Goal: Transaction & Acquisition: Purchase product/service

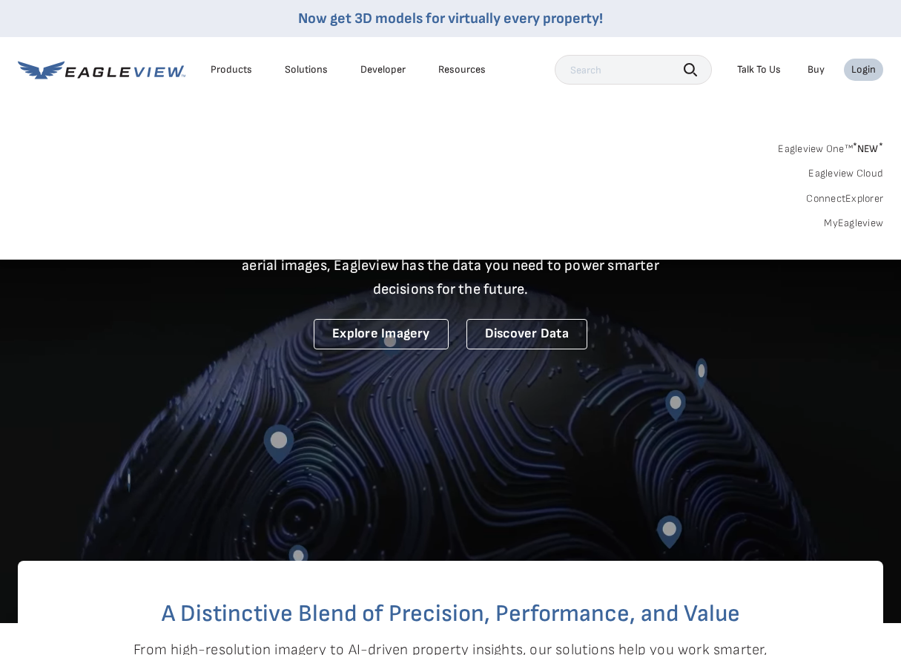
click at [856, 217] on link "MyEagleview" at bounding box center [853, 223] width 59 height 13
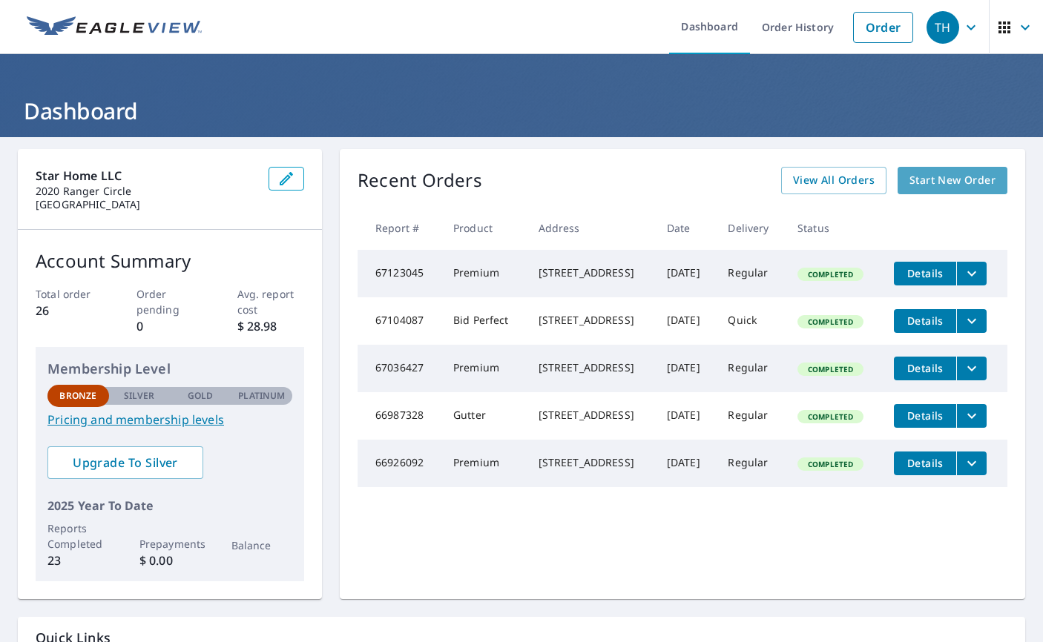
click at [974, 191] on link "Start New Order" at bounding box center [952, 180] width 110 height 27
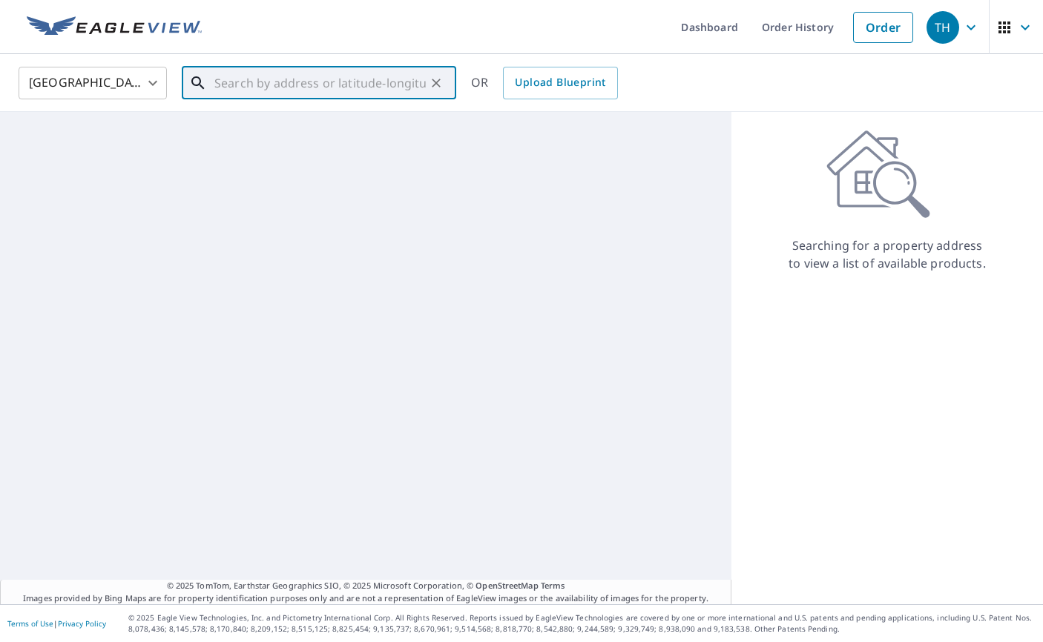
click at [286, 79] on input "text" at bounding box center [319, 83] width 211 height 42
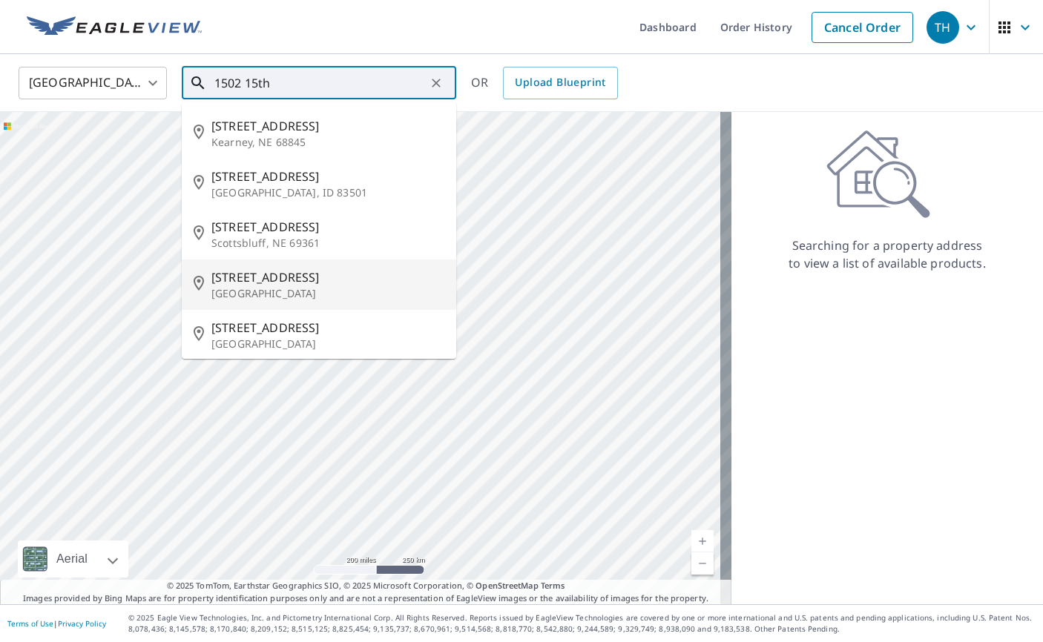
click at [260, 292] on p "Central City, NE 68826" at bounding box center [327, 293] width 233 height 15
type input "1502 15th Ave Central City, NE 68826"
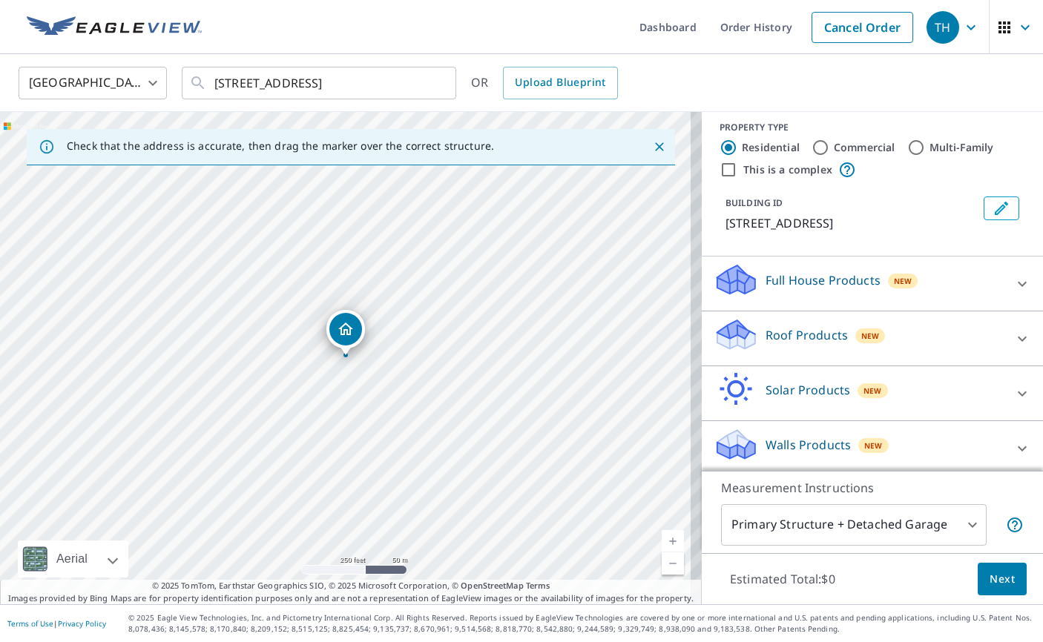
scroll to position [3, 0]
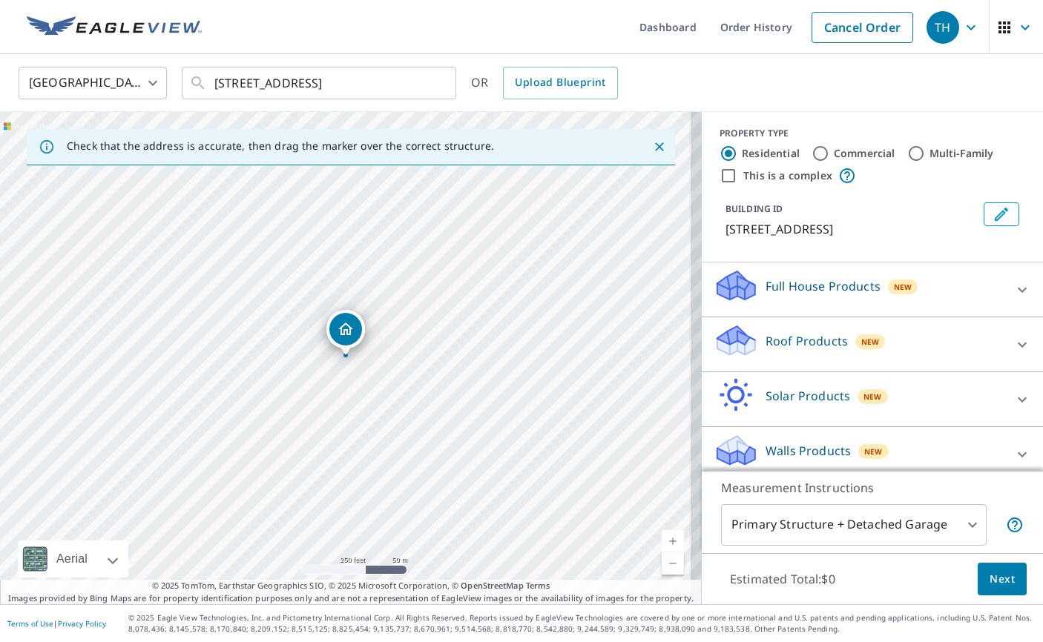
click at [1013, 346] on icon at bounding box center [1022, 345] width 18 height 18
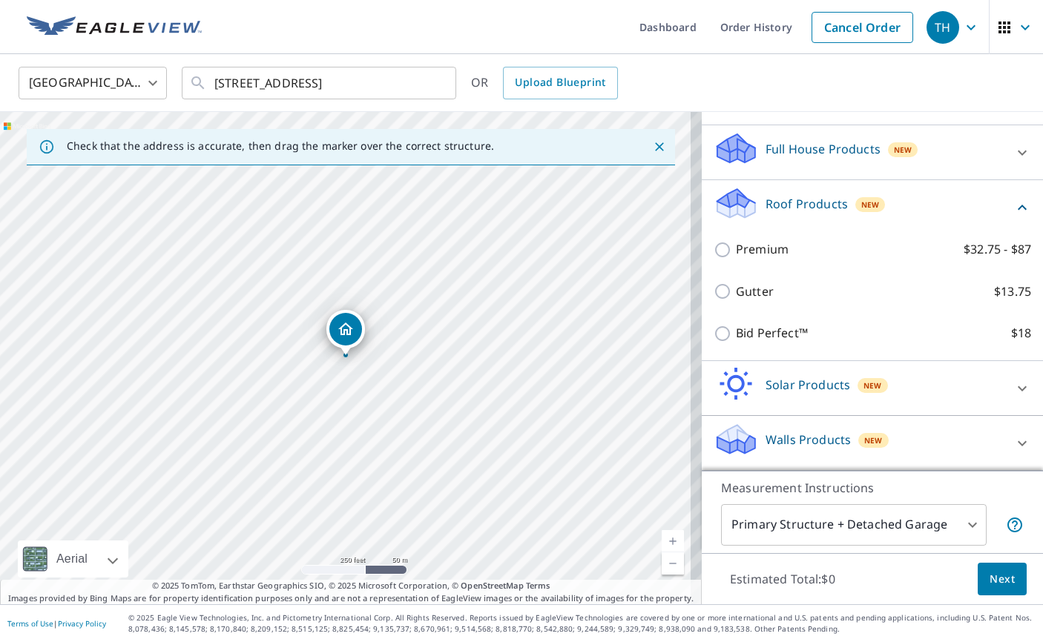
scroll to position [139, 0]
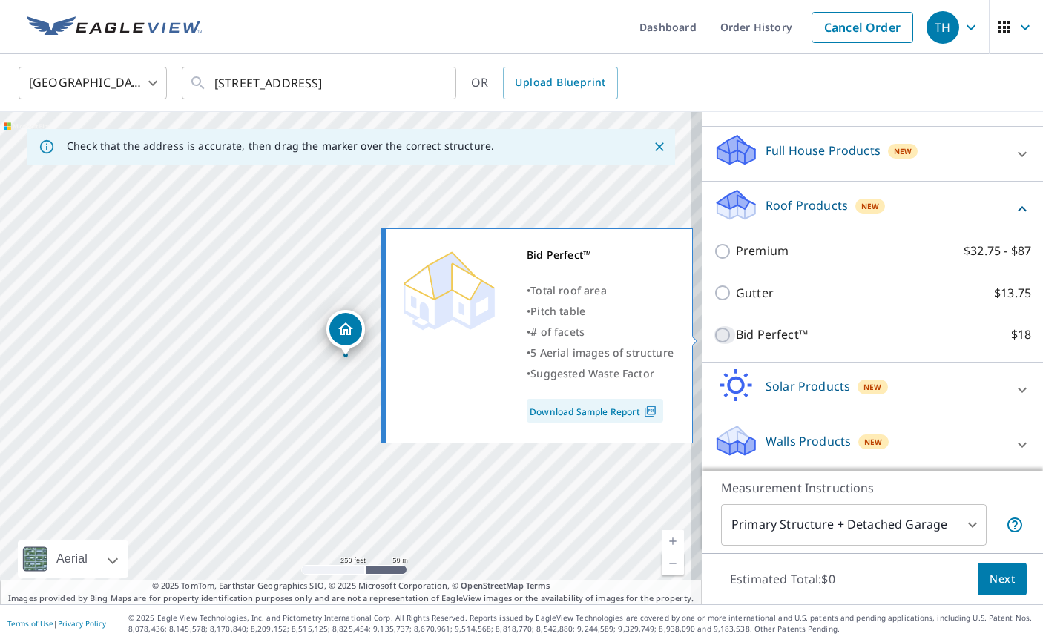
click at [713, 337] on input "Bid Perfect™ $18" at bounding box center [724, 335] width 22 height 18
checkbox input "true"
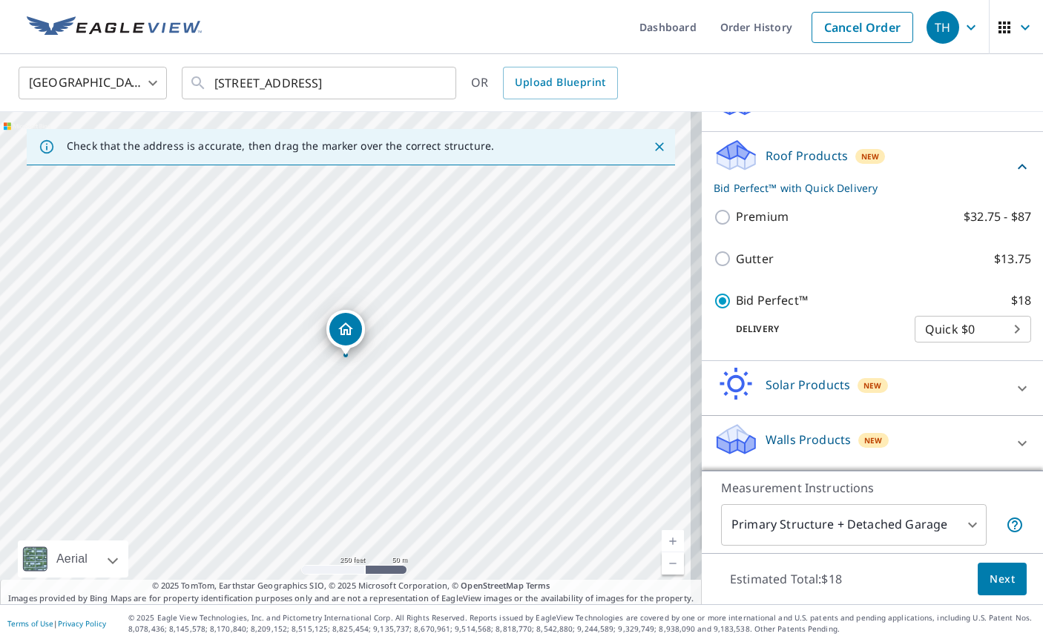
scroll to position [190, 0]
click at [948, 525] on body "TH TH Dashboard Order History Cancel Order TH United States US ​ 1502 15th Ave …" at bounding box center [521, 321] width 1043 height 642
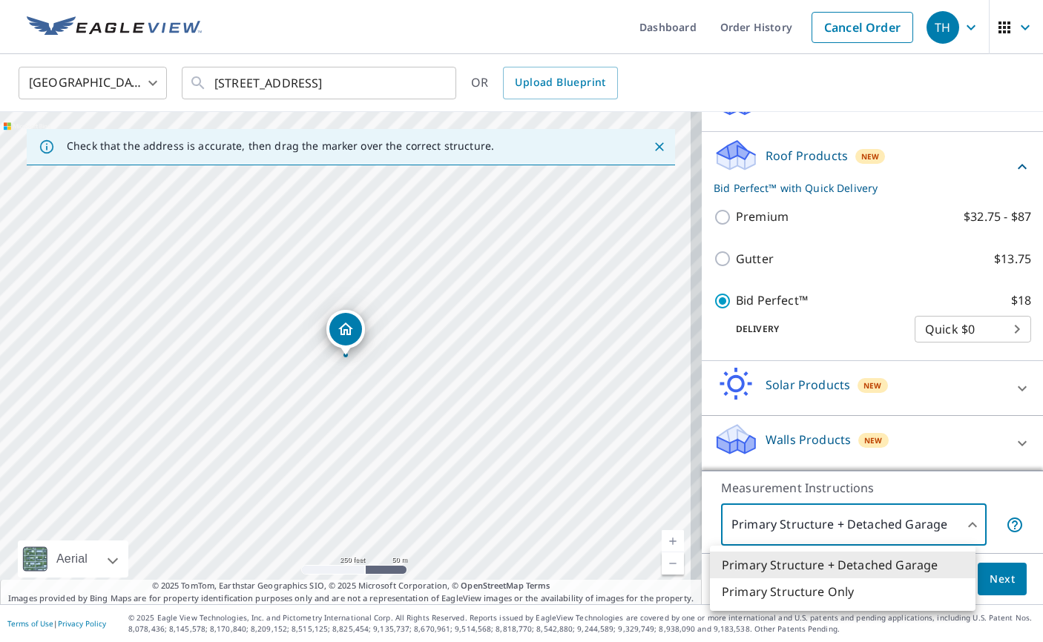
click at [828, 593] on li "Primary Structure Only" at bounding box center [842, 591] width 265 height 27
type input "2"
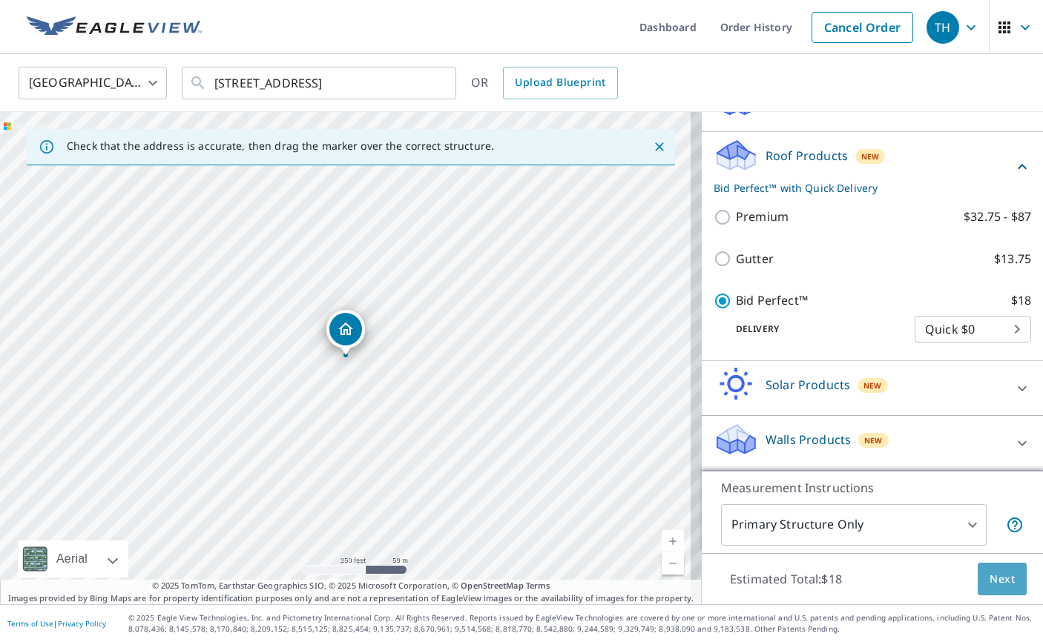
click at [989, 582] on span "Next" at bounding box center [1001, 579] width 25 height 19
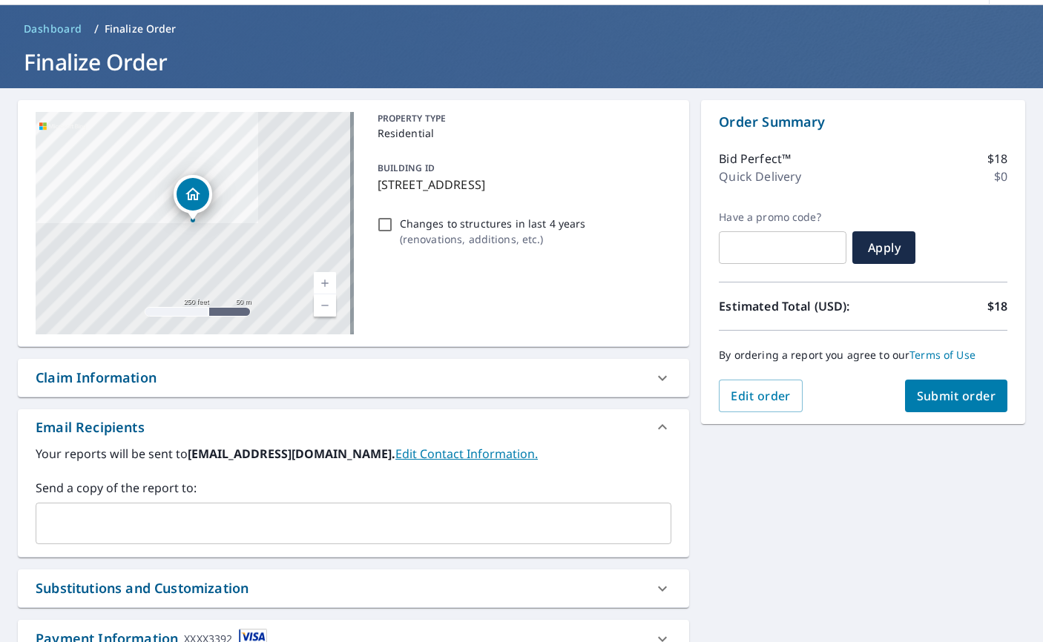
scroll to position [43, 0]
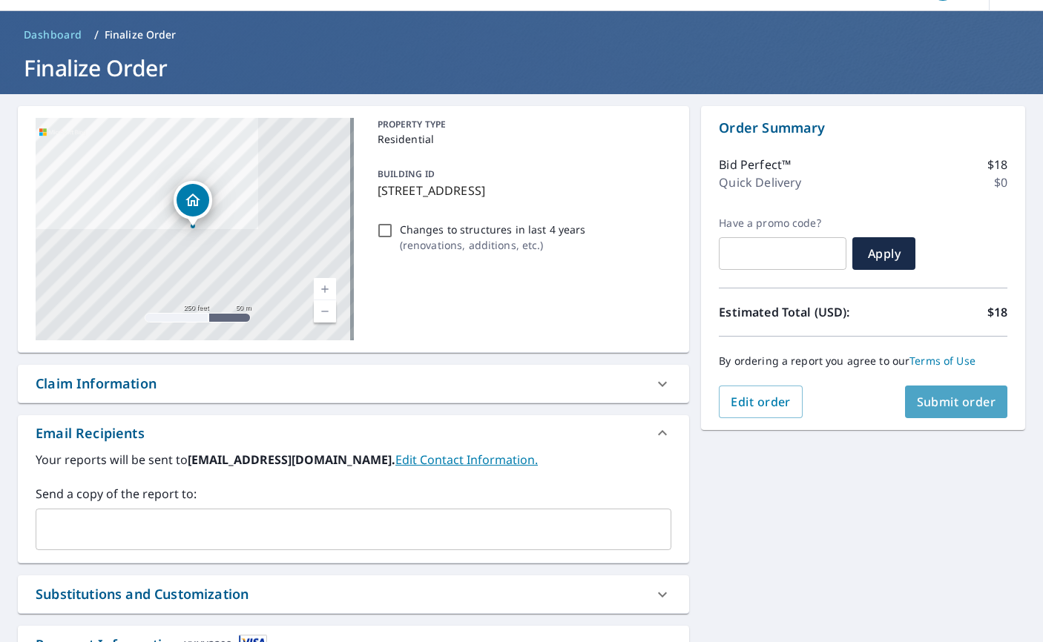
click at [932, 409] on span "Submit order" at bounding box center [955, 402] width 79 height 16
